Goal: Information Seeking & Learning: Learn about a topic

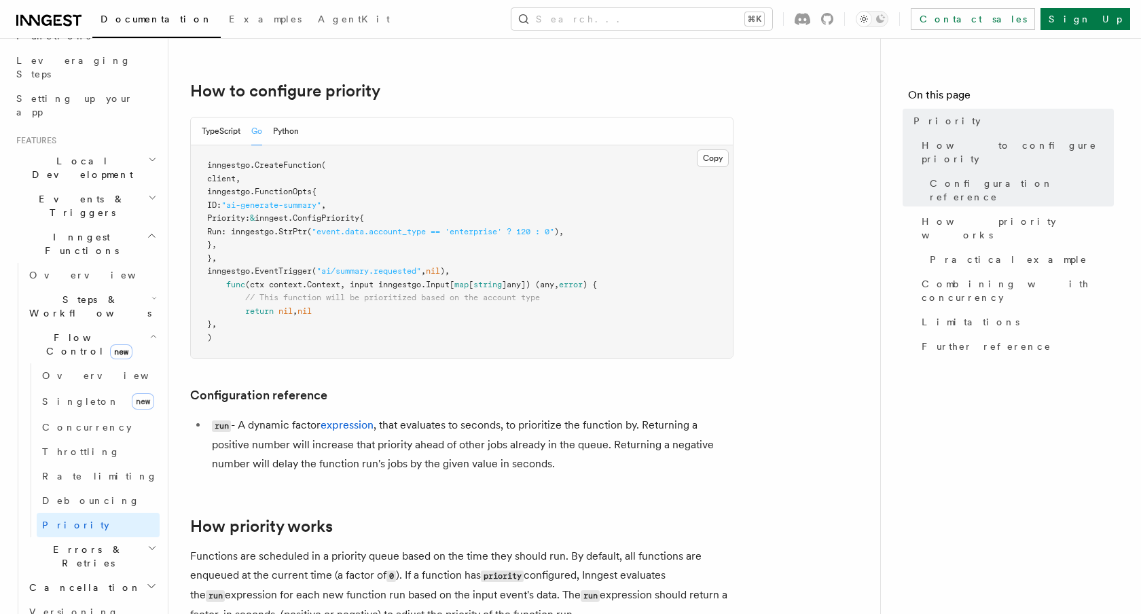
scroll to position [228, 0]
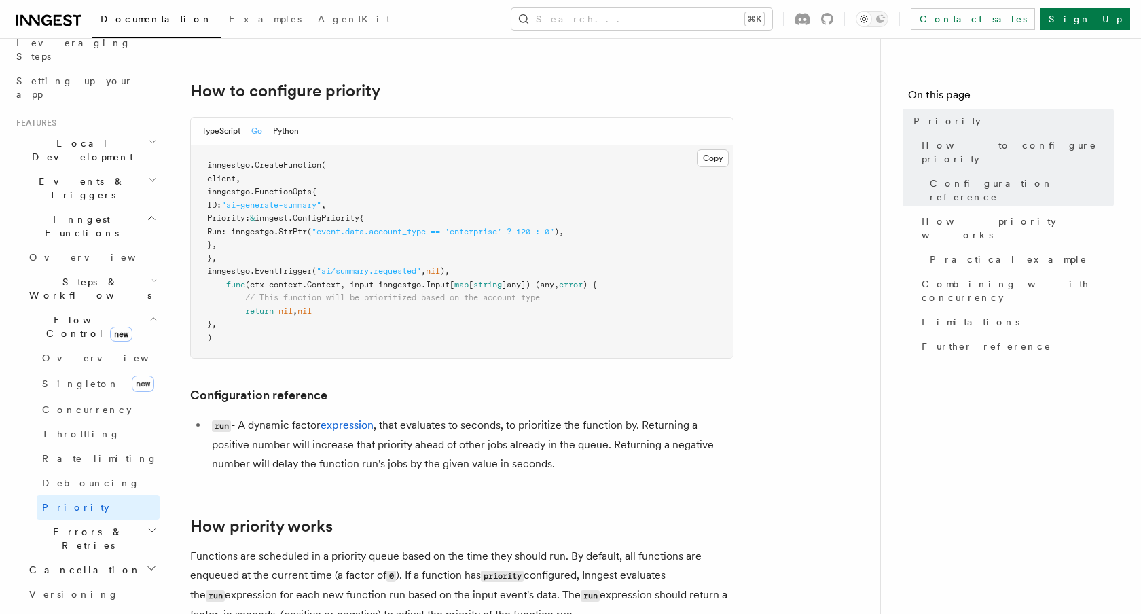
click at [128, 520] on h2 "Errors & Retries" at bounding box center [92, 539] width 136 height 38
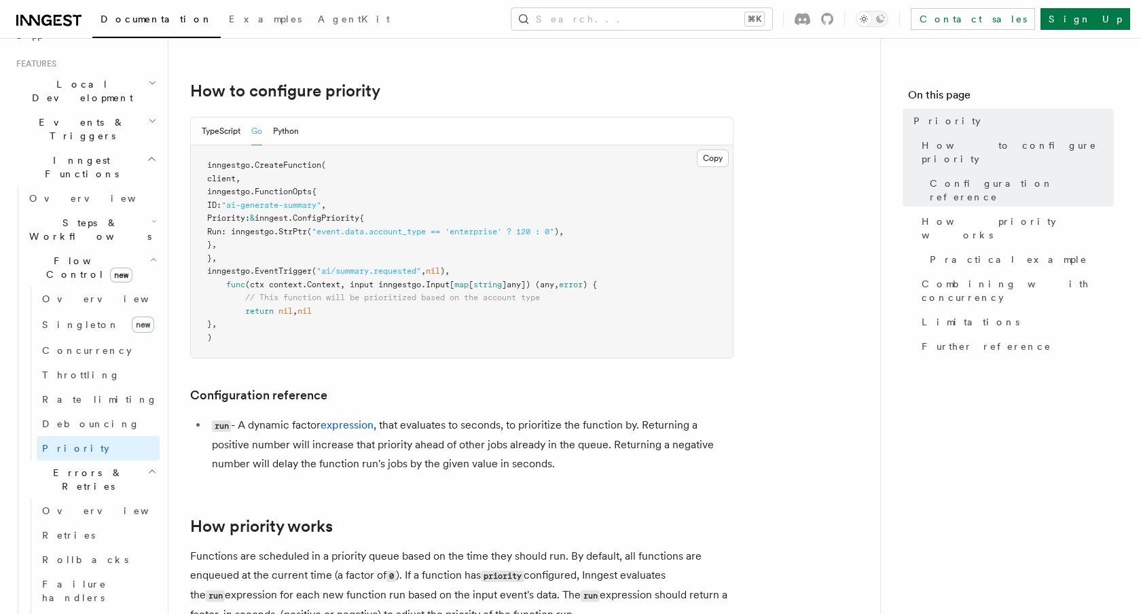
scroll to position [287, 0]
click at [118, 547] on link "Rollbacks" at bounding box center [98, 559] width 123 height 24
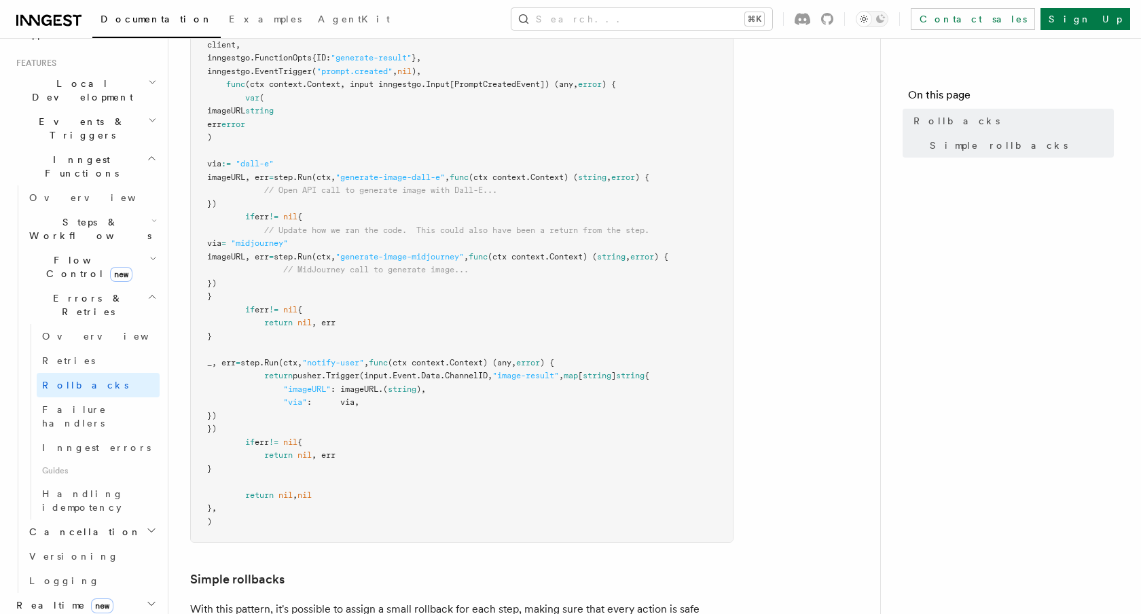
scroll to position [314, 0]
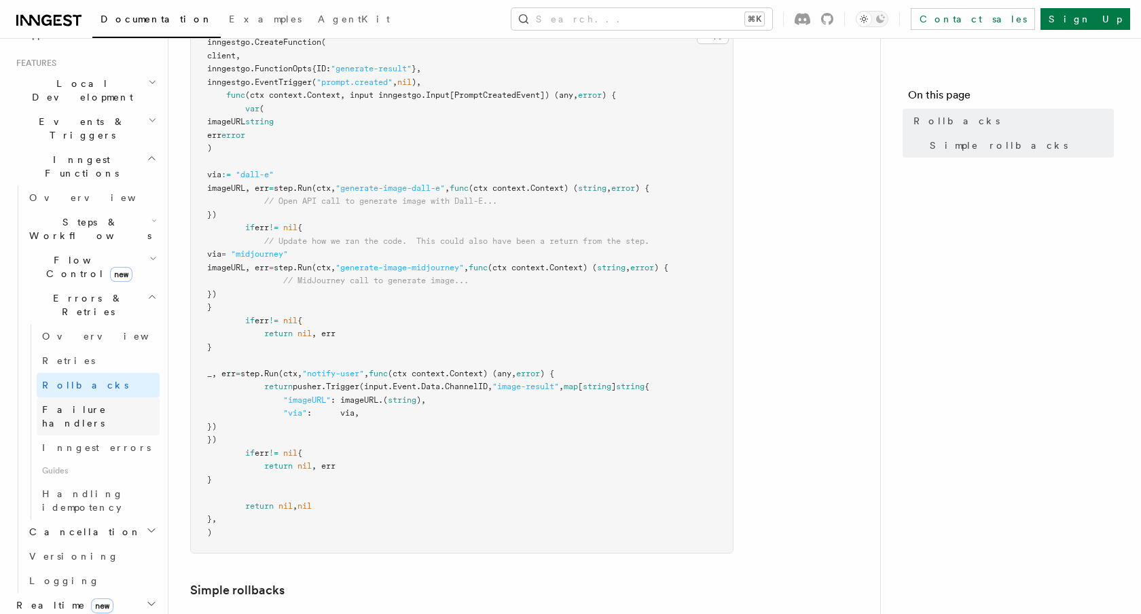
click at [100, 404] on span "Failure handlers" at bounding box center [74, 416] width 65 height 24
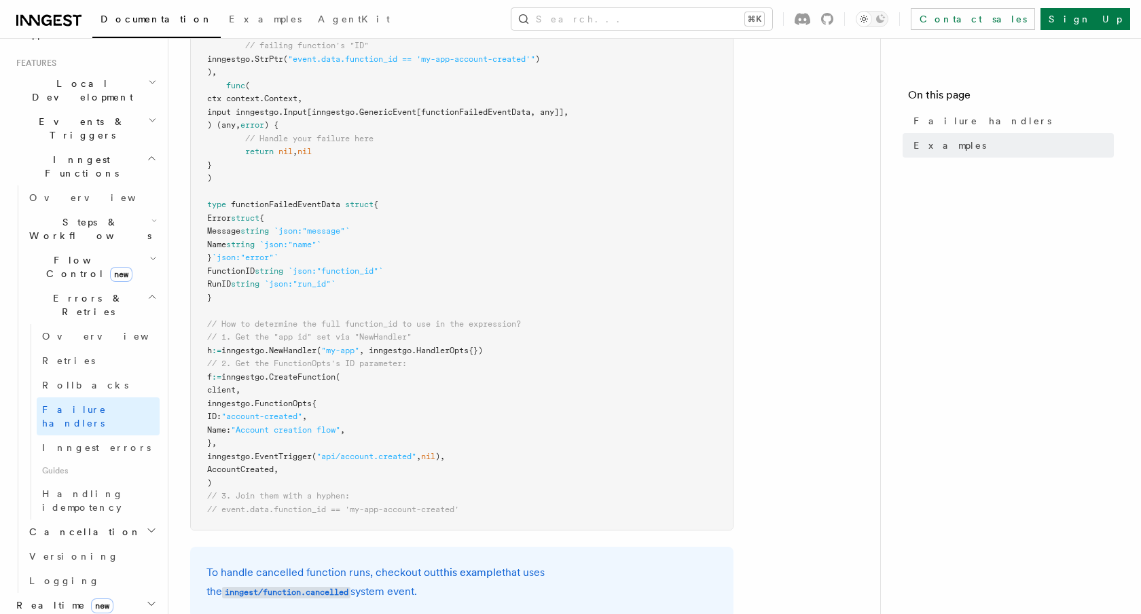
scroll to position [461, 0]
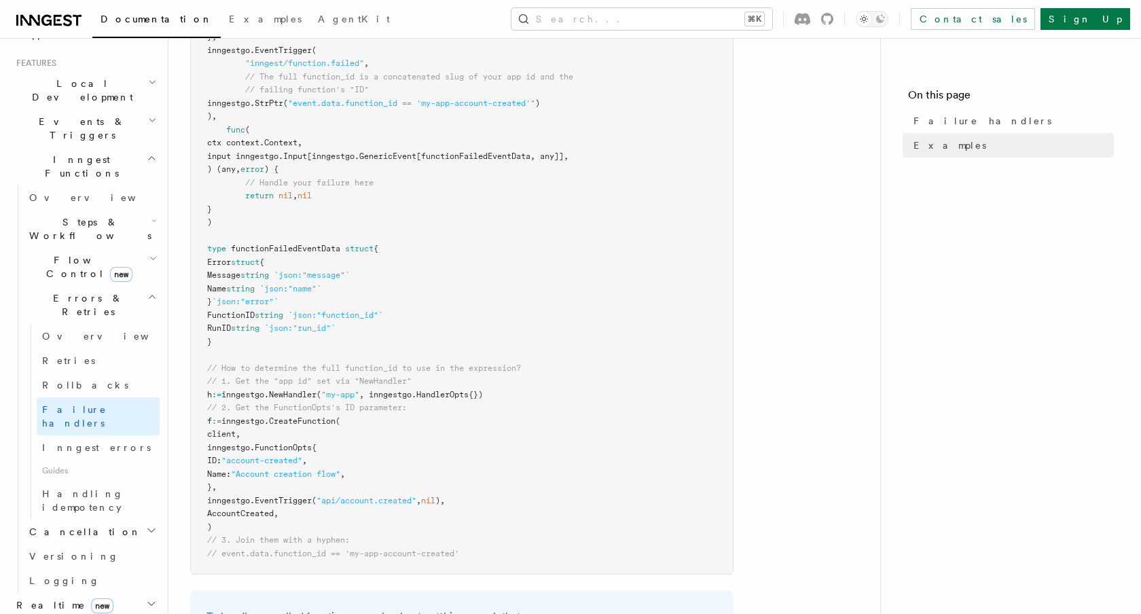
click at [113, 520] on h2 "Cancellation" at bounding box center [92, 532] width 136 height 24
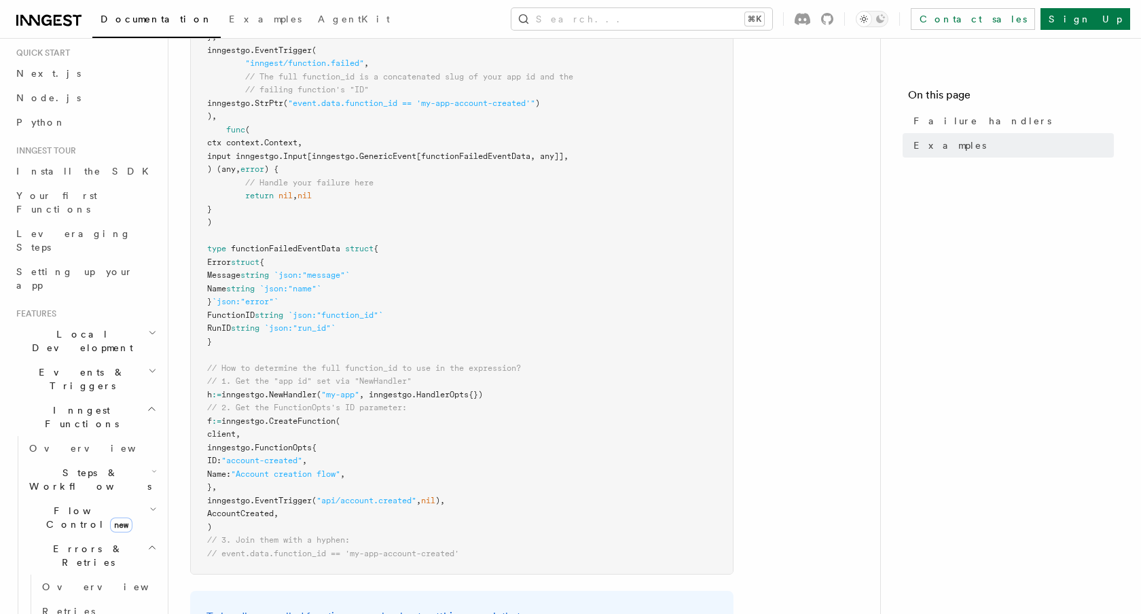
scroll to position [0, 0]
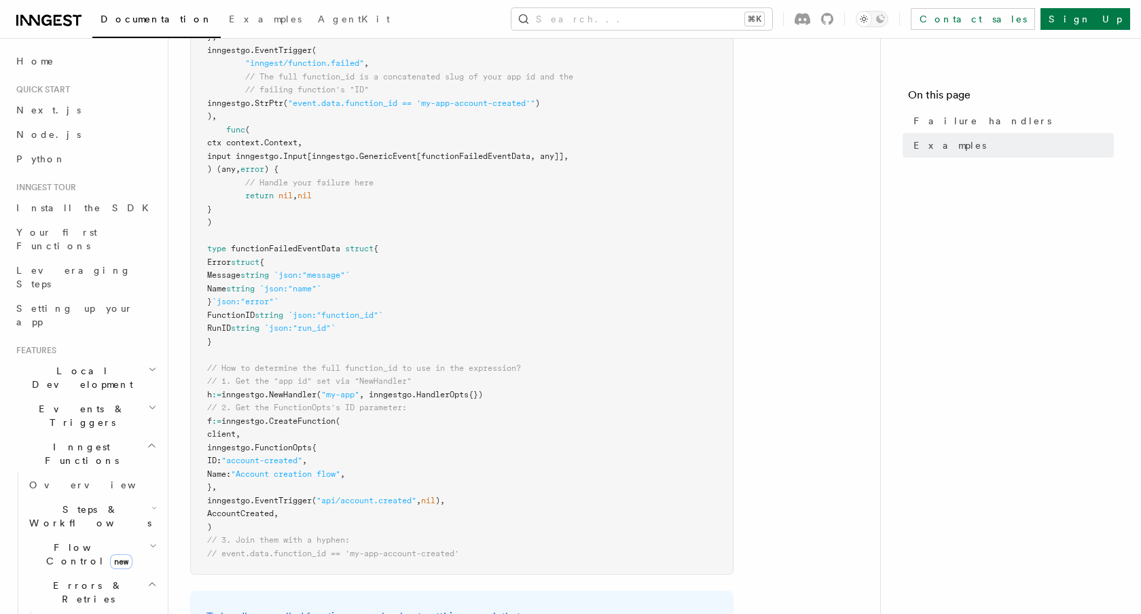
click at [137, 359] on h2 "Local Development" at bounding box center [85, 378] width 149 height 38
click at [128, 397] on h2 "Events & Triggers" at bounding box center [85, 416] width 149 height 38
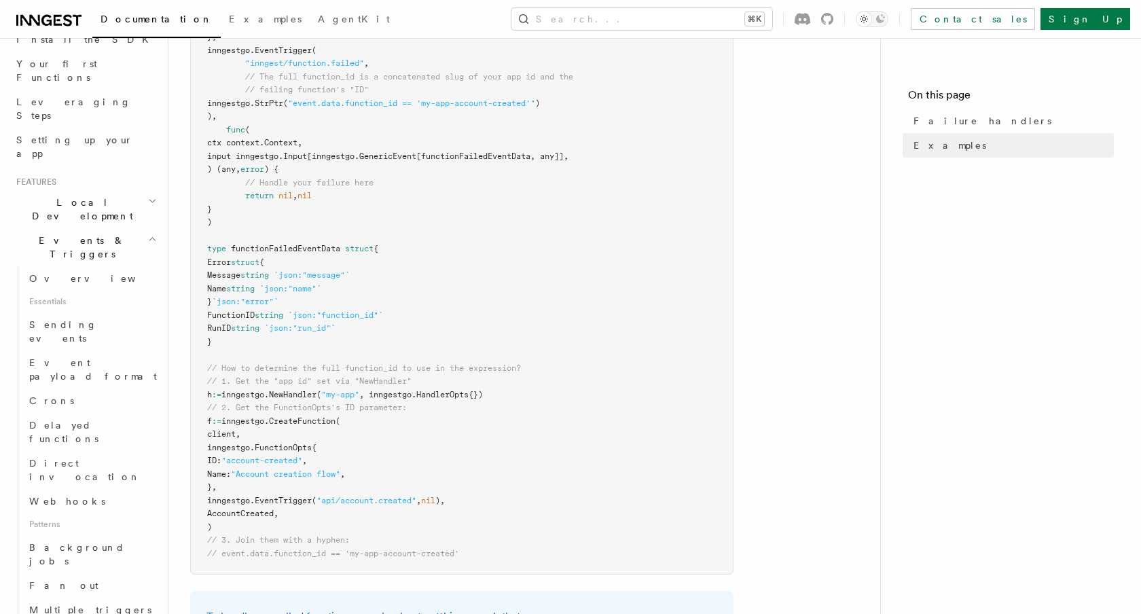
scroll to position [179, 0]
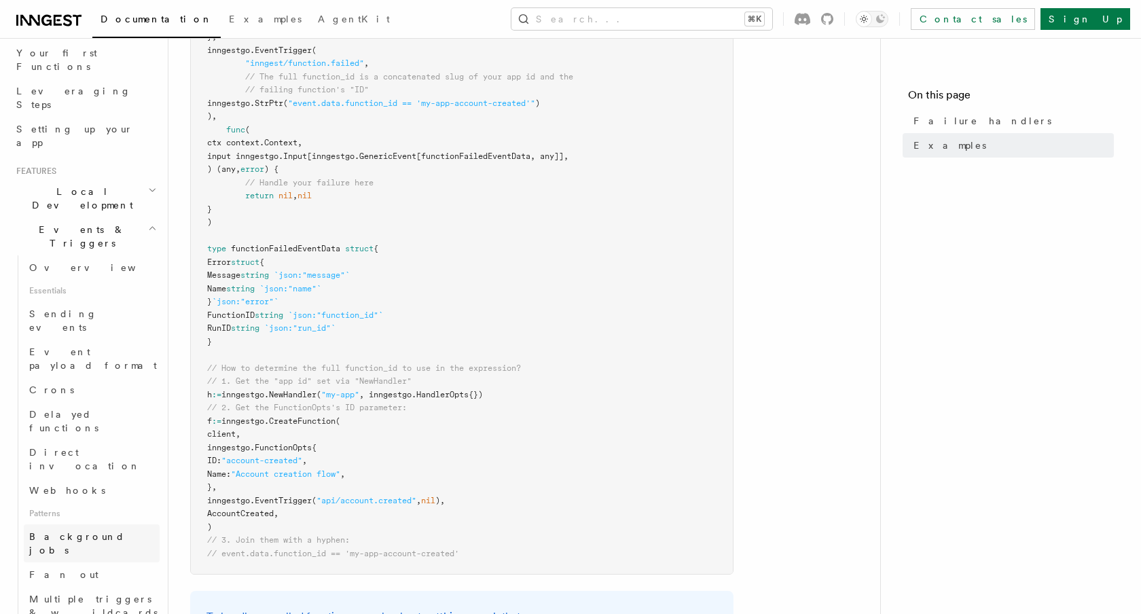
click at [137, 524] on link "Background jobs" at bounding box center [92, 543] width 136 height 38
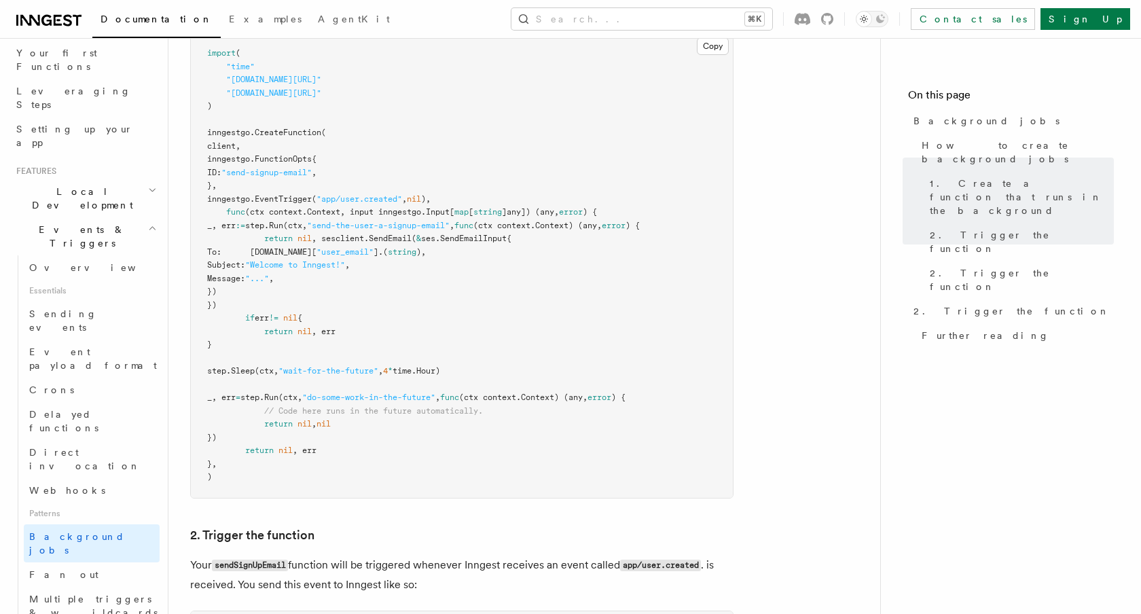
scroll to position [785, 0]
